Goal: Task Accomplishment & Management: Manage account settings

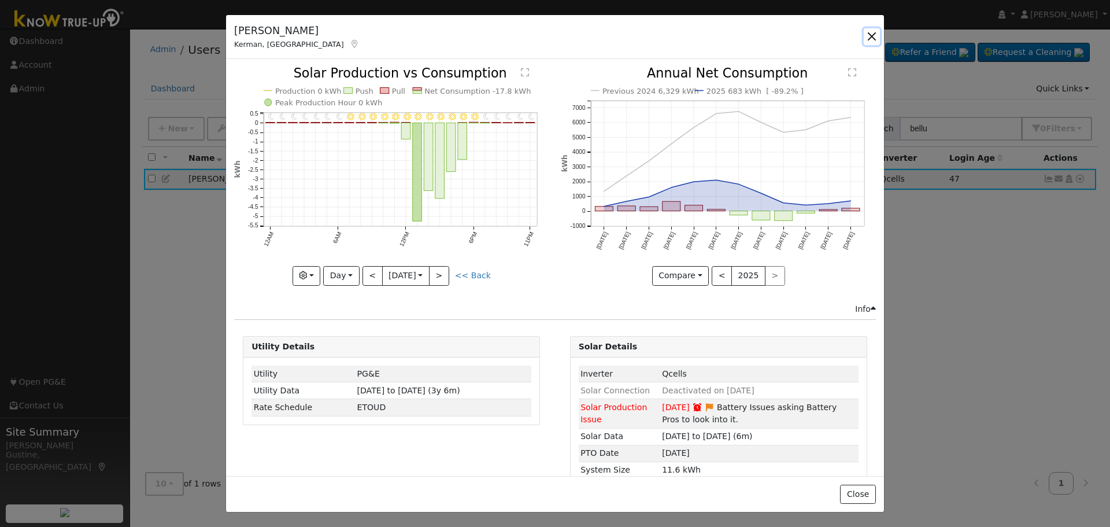
click at [869, 30] on button "button" at bounding box center [872, 36] width 16 height 16
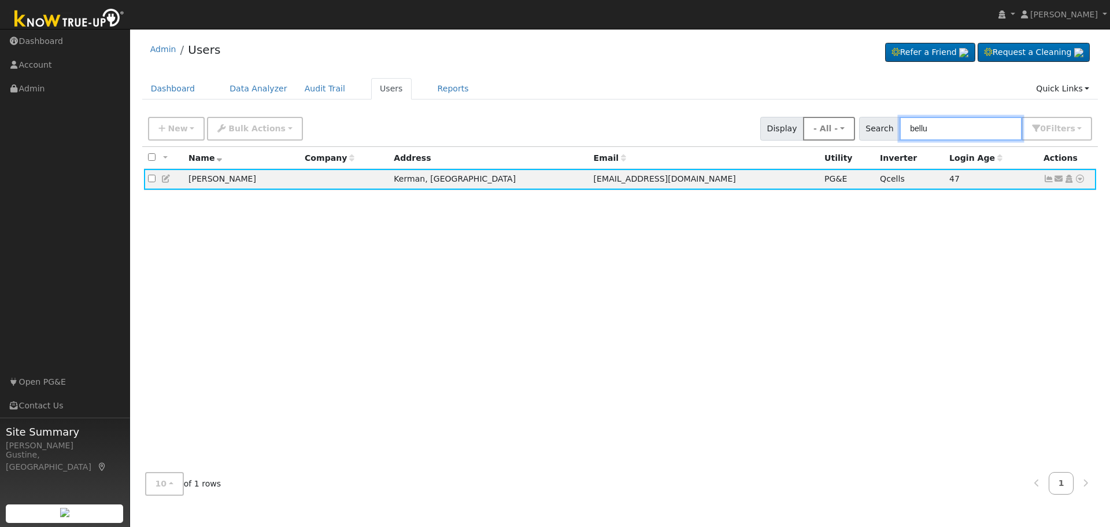
drag, startPoint x: 936, startPoint y: 133, endPoint x: 584, endPoint y: 113, distance: 352.8
click at [808, 127] on div "New Add User Quick Add Quick Connect Quick Convert Lead Bulk Actions Send Email…" at bounding box center [620, 127] width 949 height 28
click at [923, 128] on input "bellu" at bounding box center [961, 129] width 123 height 24
paste input "[PERSON_NAME]"
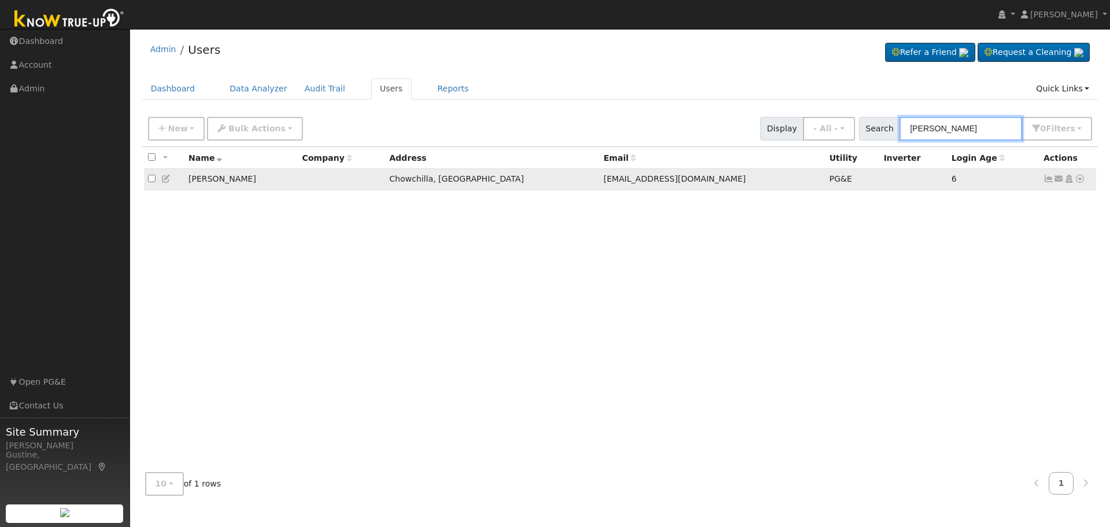
type input "[PERSON_NAME]"
click at [1049, 178] on icon at bounding box center [1049, 179] width 10 height 8
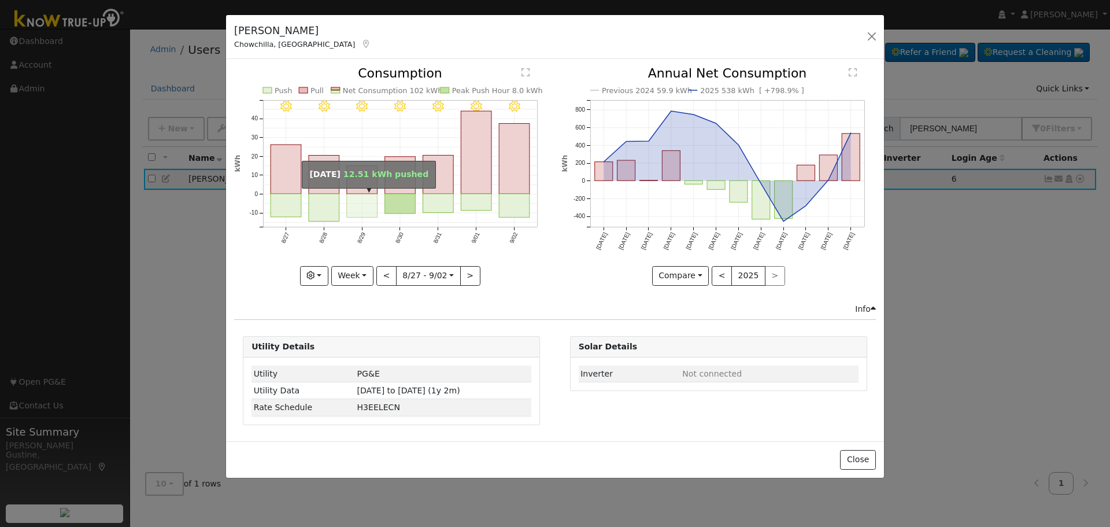
click at [331, 196] on rect "onclick=""" at bounding box center [324, 208] width 31 height 28
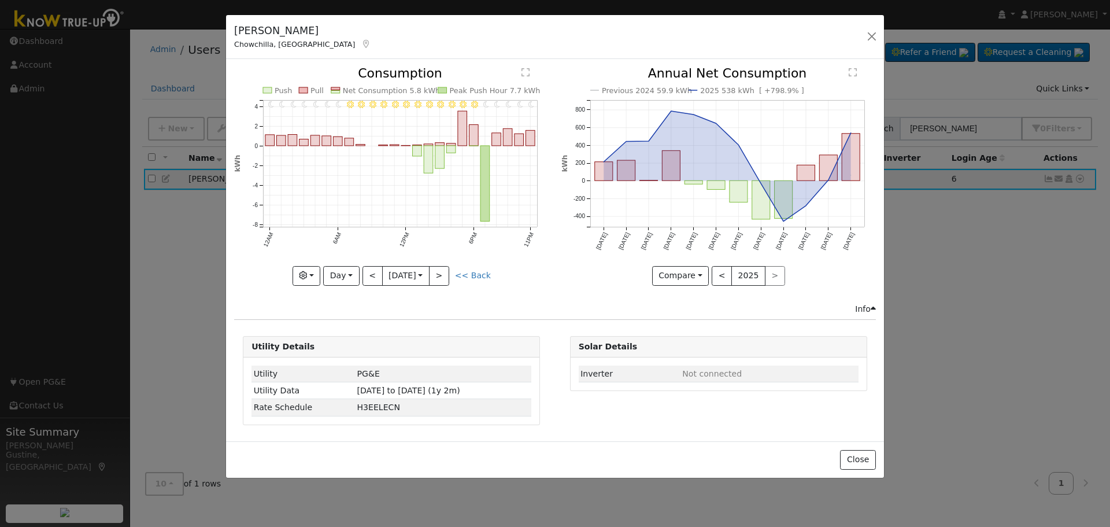
click at [361, 276] on icon "11PM - Clear 10PM - Clear 9PM - Clear 8PM - Clear 7PM - Clear 6PM - Clear 5PM -…" at bounding box center [391, 172] width 315 height 211
click at [346, 278] on button "Day" at bounding box center [341, 276] width 36 height 20
click at [378, 351] on link "Year" at bounding box center [364, 348] width 80 height 16
type input "[DATE]"
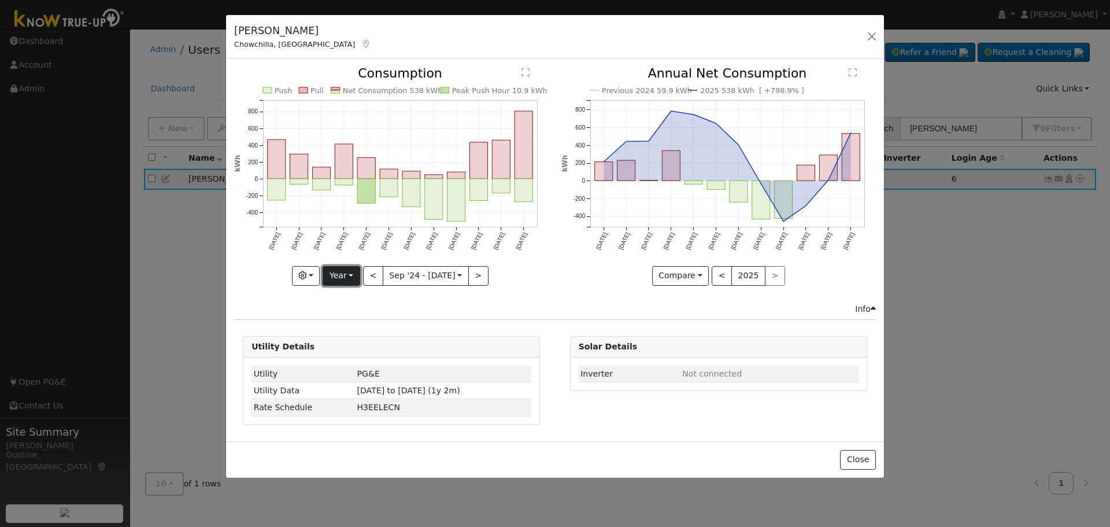
click at [336, 272] on button "Year" at bounding box center [341, 276] width 37 height 20
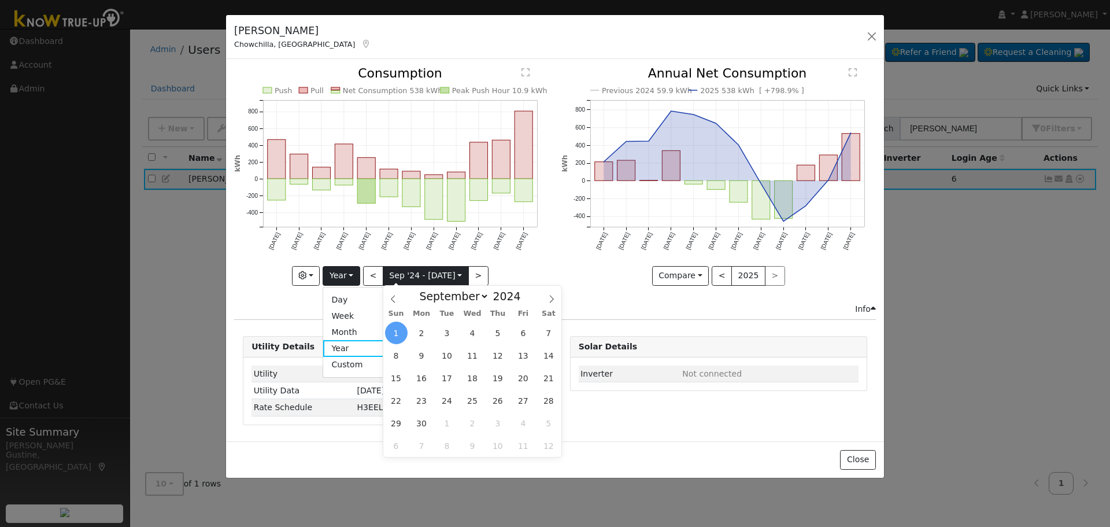
click at [411, 271] on input "[DATE]" at bounding box center [425, 276] width 85 height 19
click at [450, 303] on select "January February March April May June July August September October November De…" at bounding box center [451, 296] width 76 height 14
select select "7"
click at [423, 289] on select "January February March April May June July August September October November De…" at bounding box center [451, 296] width 76 height 14
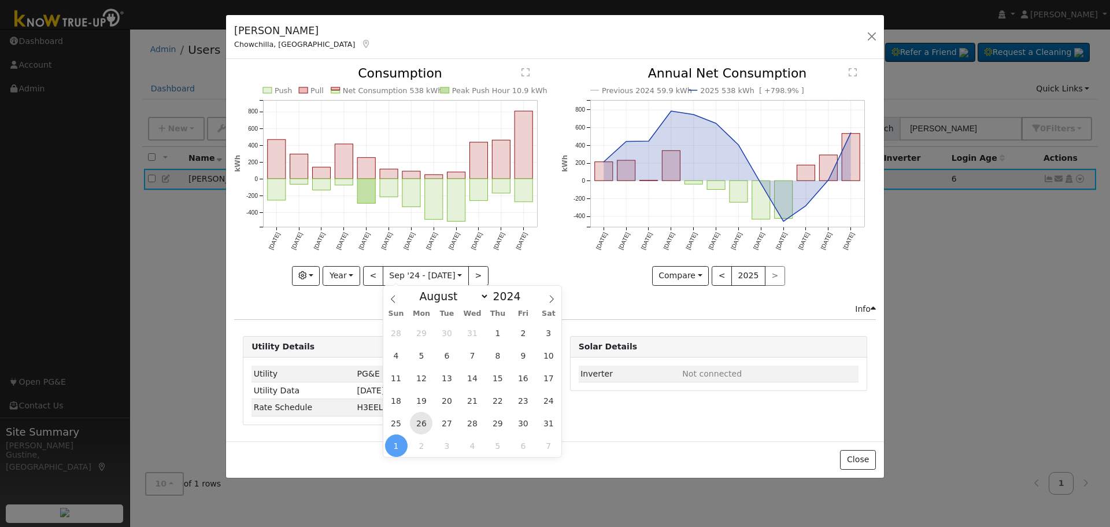
click at [427, 423] on span "26" at bounding box center [421, 423] width 23 height 23
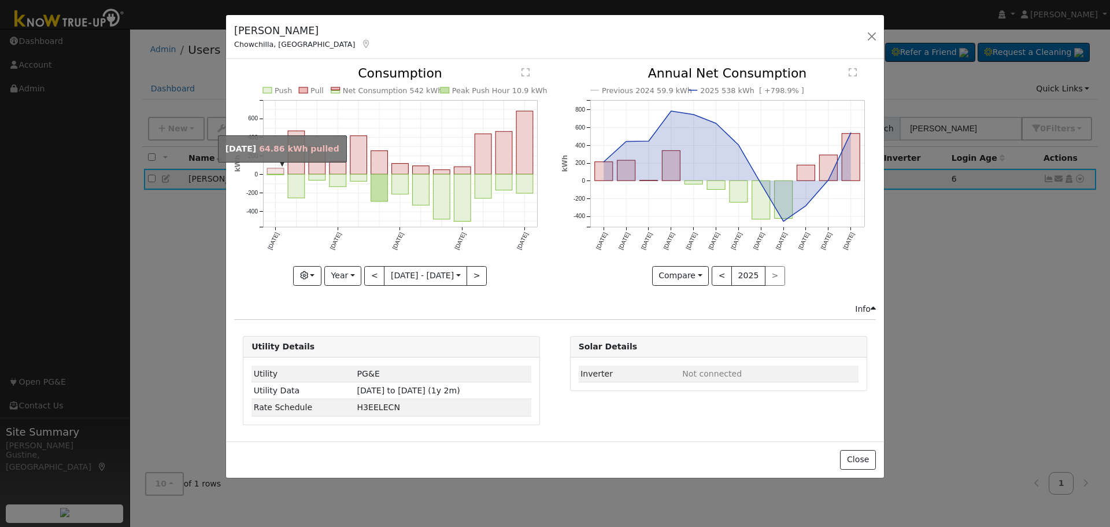
click at [279, 173] on rect "onclick=""" at bounding box center [275, 171] width 17 height 6
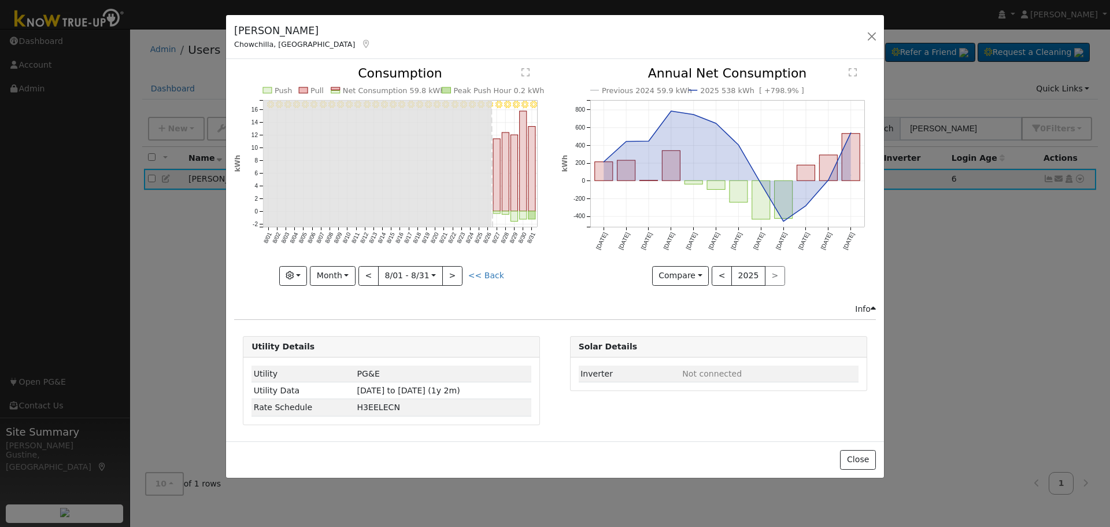
click at [514, 216] on rect "onclick=""" at bounding box center [514, 216] width 7 height 10
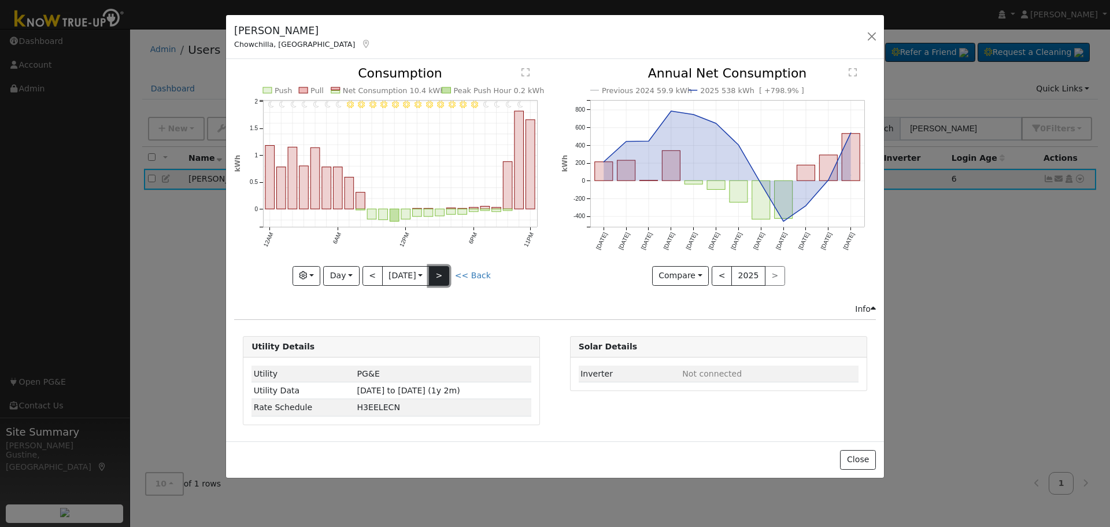
click at [449, 272] on button ">" at bounding box center [439, 276] width 20 height 20
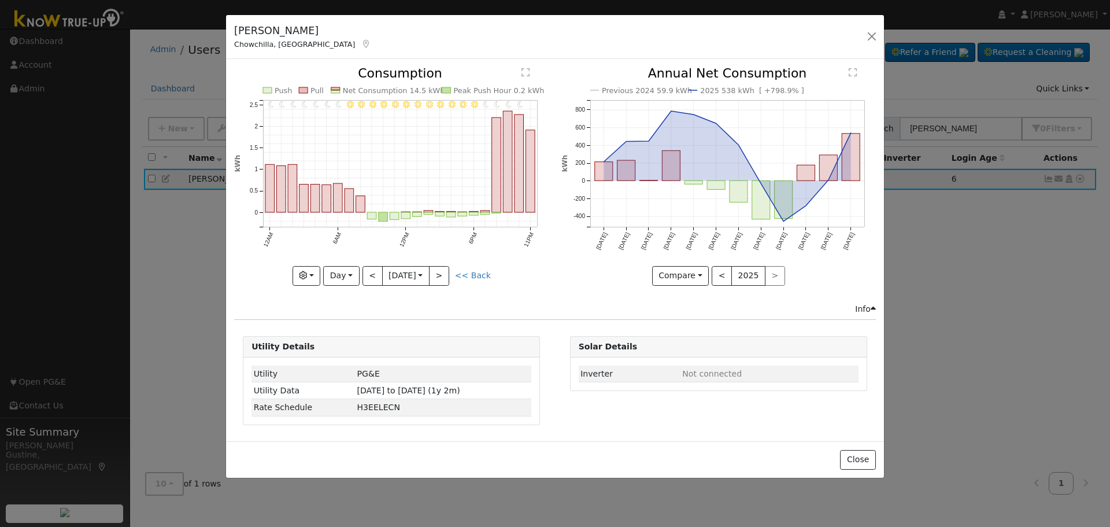
click at [444, 272] on div "11PM - undefined 10PM - Clear 9PM - Clear 8PM - Clear 7PM - Clear 6PM - Clear 5…" at bounding box center [391, 176] width 315 height 218
click at [444, 272] on button ">" at bounding box center [439, 276] width 20 height 20
type input "[DATE]"
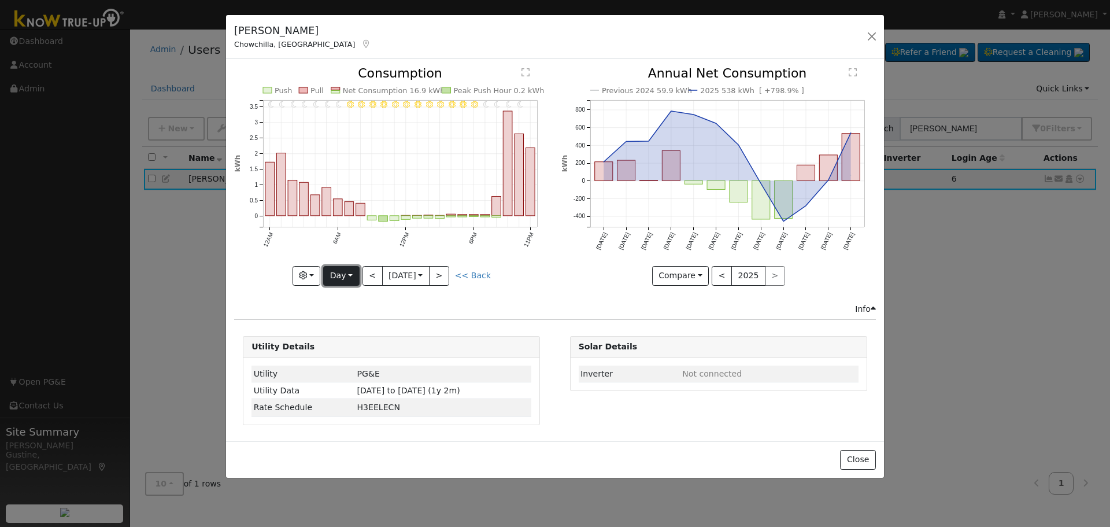
click at [333, 283] on button "Day" at bounding box center [341, 276] width 36 height 20
click at [264, 246] on text "12AM" at bounding box center [269, 239] width 12 height 16
